Goal: Find contact information: Find contact information

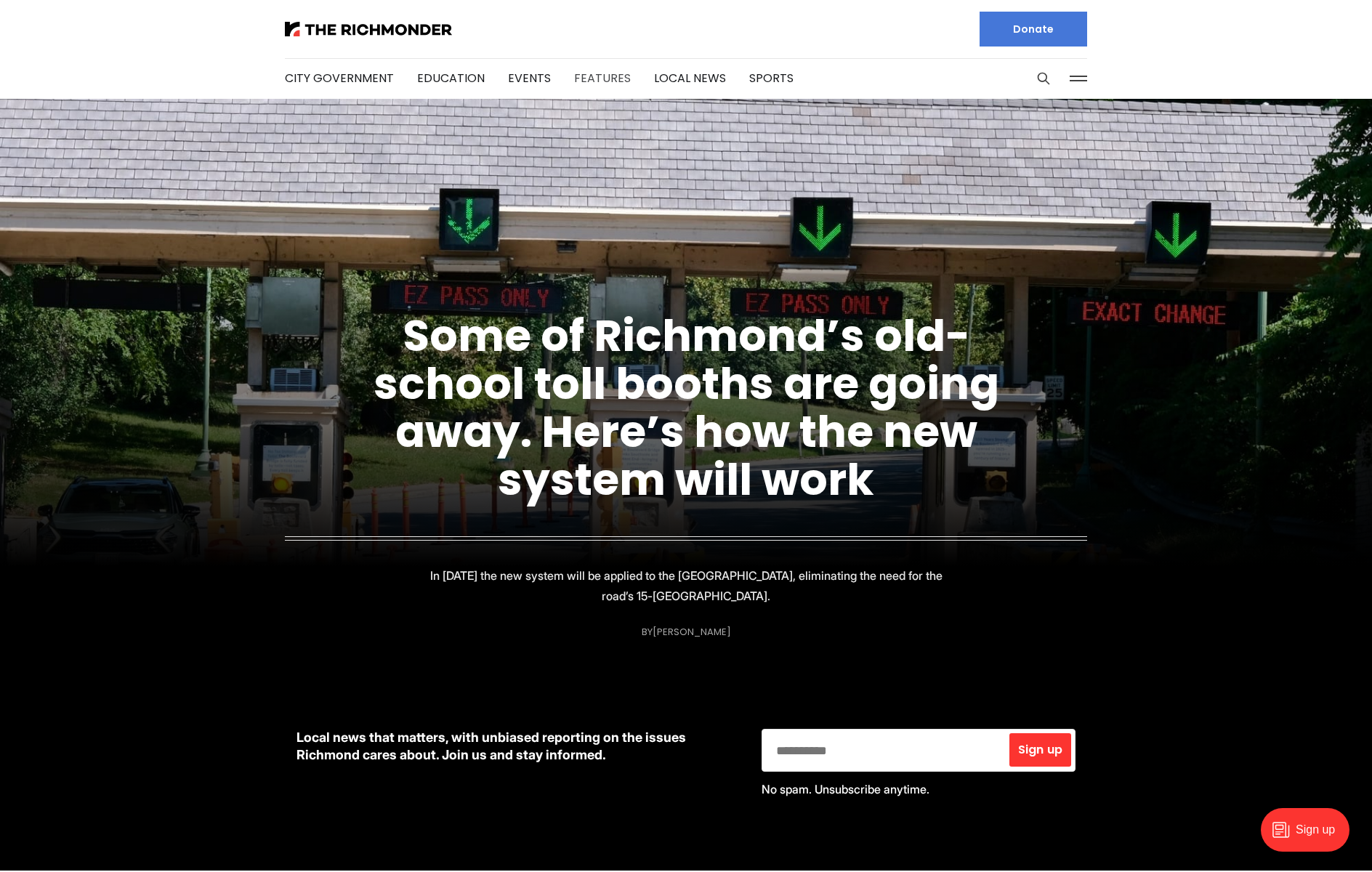
click at [605, 77] on link "Features" at bounding box center [602, 78] width 57 height 17
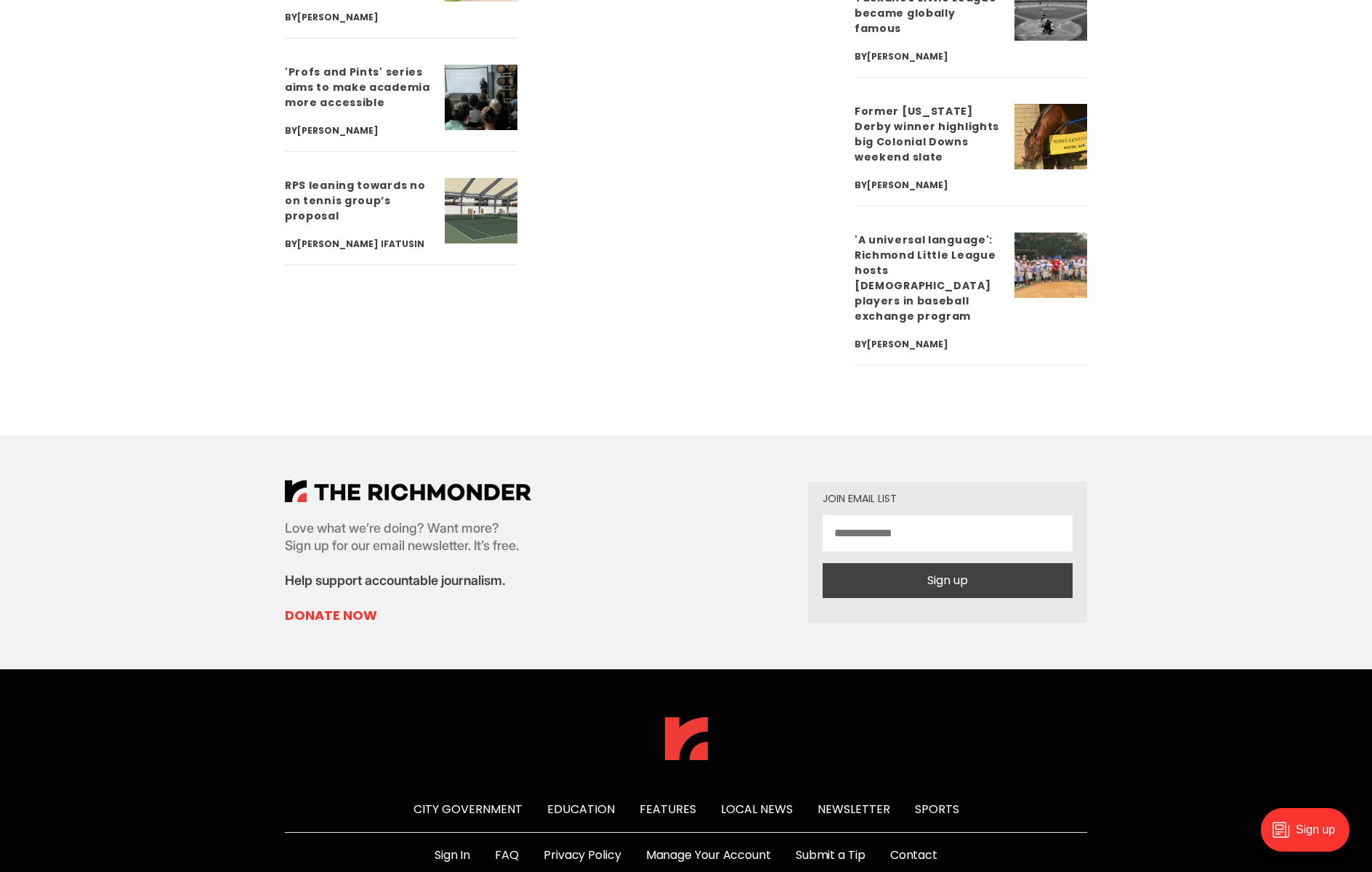
scroll to position [5261, 0]
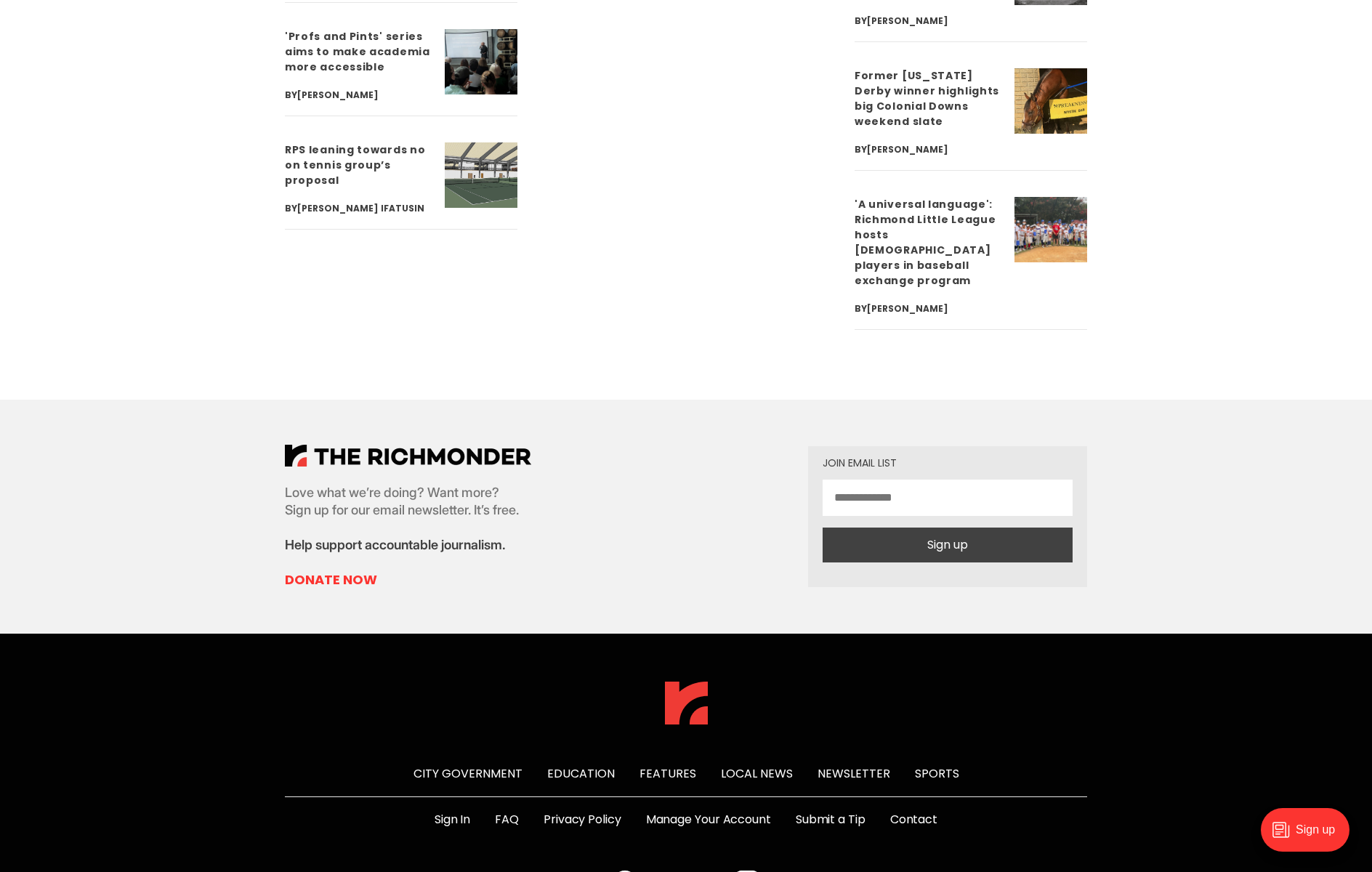
click at [910, 811] on link "Contact" at bounding box center [913, 819] width 47 height 18
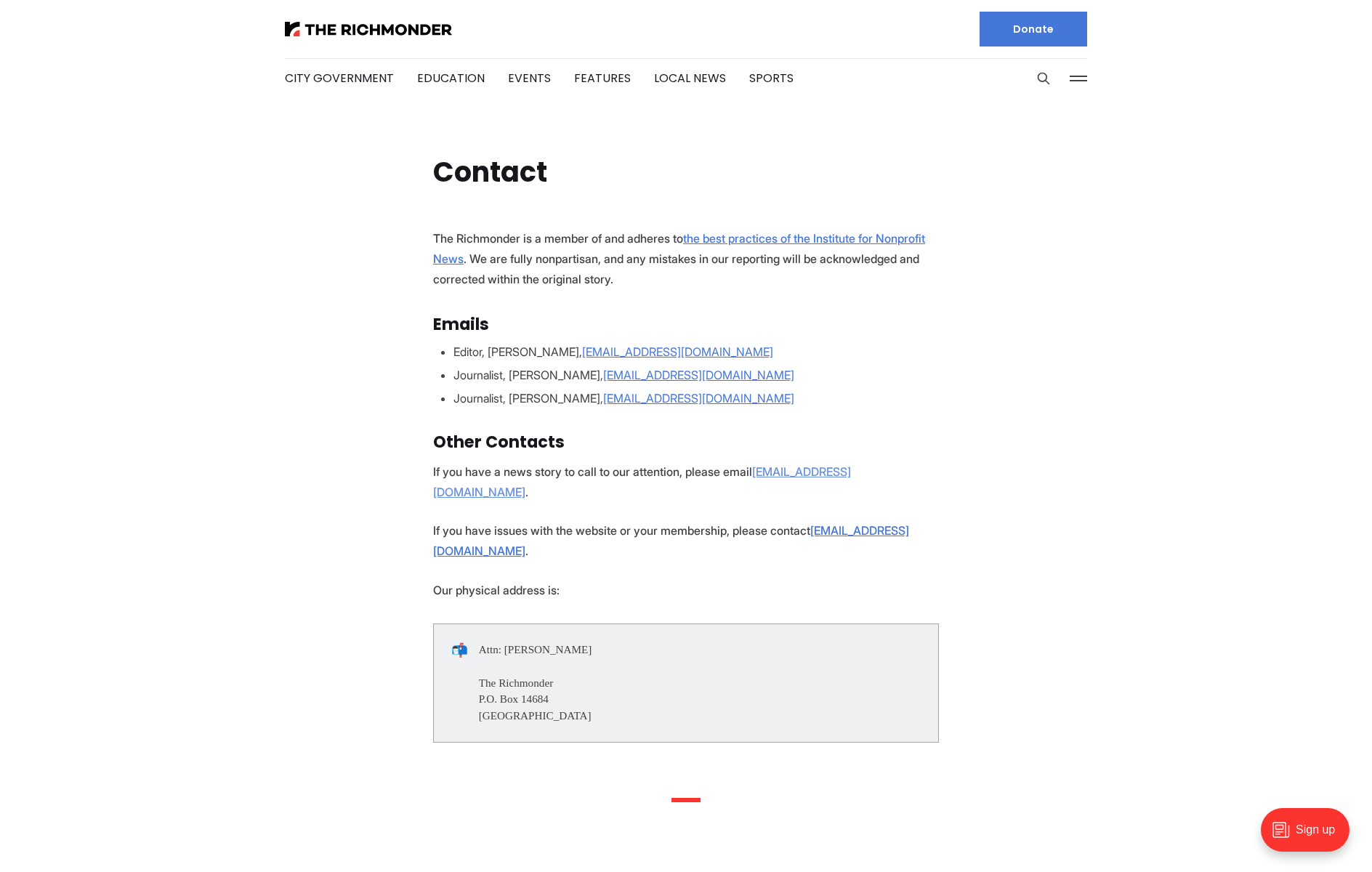
click at [801, 471] on u "news@richmonder.org" at bounding box center [641, 481] width 418 height 35
click at [461, 74] on link "Education" at bounding box center [450, 78] width 67 height 17
